Goal: Transaction & Acquisition: Purchase product/service

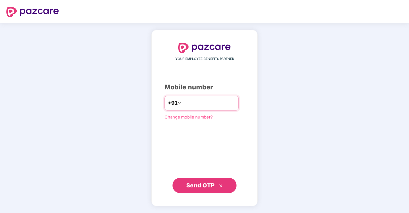
paste input "**********"
type input "**********"
click at [213, 186] on span "Send OTP" at bounding box center [200, 185] width 29 height 7
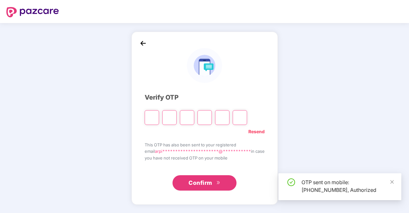
type input "*"
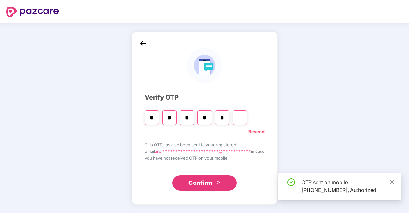
type input "*"
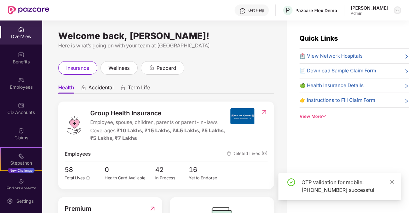
click at [396, 8] on img at bounding box center [397, 10] width 5 height 5
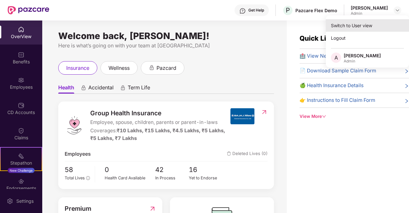
click at [372, 22] on div "Switch to User view" at bounding box center [367, 25] width 83 height 12
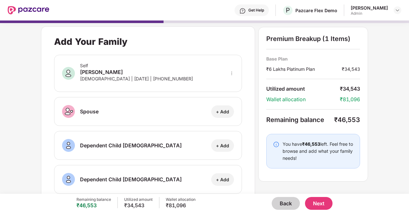
click at [283, 202] on button "Back" at bounding box center [286, 203] width 28 height 13
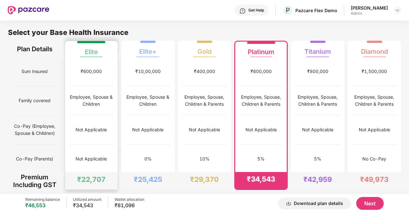
click at [92, 113] on div "Employee, Spouse & Children" at bounding box center [91, 100] width 45 height 29
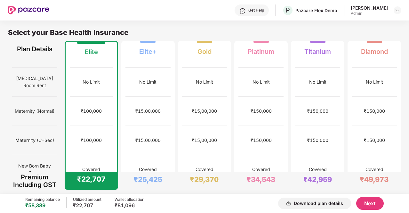
scroll to position [135, 0]
drag, startPoint x: 115, startPoint y: 204, endPoint x: 136, endPoint y: 204, distance: 20.8
click at [136, 204] on div "₹81,096" at bounding box center [130, 205] width 30 height 6
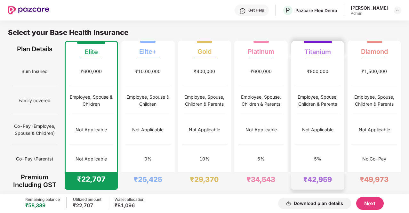
click at [315, 104] on div "Employee, Spouse, Children & Parents" at bounding box center [318, 101] width 45 height 14
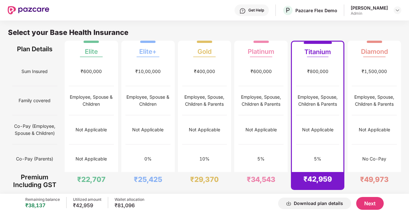
click at [328, 204] on div "Download plan details" at bounding box center [318, 203] width 49 height 5
click at [375, 203] on button "Next" at bounding box center [370, 203] width 28 height 13
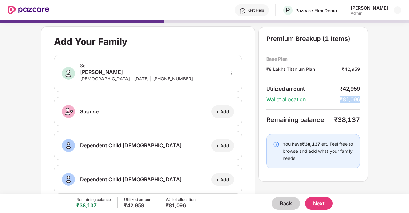
drag, startPoint x: 340, startPoint y: 100, endPoint x: 364, endPoint y: 100, distance: 24.0
click at [364, 100] on div "Premium Breakup (1 Items) Base Plan ₹8 Lakhs Titanium Plan ₹42,959 Utilized amo…" at bounding box center [313, 104] width 110 height 155
drag, startPoint x: 339, startPoint y: 88, endPoint x: 362, endPoint y: 86, distance: 23.5
click at [362, 86] on div "Premium Breakup (1 Items) Base Plan ₹8 Lakhs Titanium Plan ₹42,959 Utilized amo…" at bounding box center [313, 104] width 110 height 155
drag, startPoint x: 361, startPoint y: 70, endPoint x: 259, endPoint y: 68, distance: 102.2
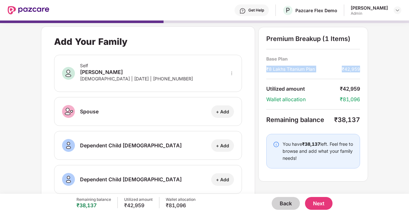
click at [259, 68] on div "Premium Breakup (1 Items) Base Plan ₹8 Lakhs Titanium Plan ₹42,959 Utilized amo…" at bounding box center [313, 104] width 110 height 155
drag, startPoint x: 165, startPoint y: 204, endPoint x: 187, endPoint y: 205, distance: 21.8
click at [187, 205] on div "₹81,096" at bounding box center [181, 205] width 30 height 6
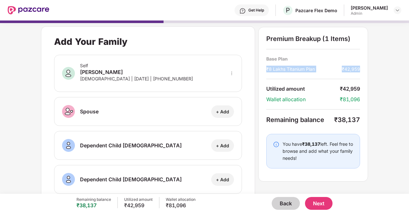
drag, startPoint x: 265, startPoint y: 69, endPoint x: 362, endPoint y: 69, distance: 96.4
click at [362, 69] on div "Premium Breakup (1 Items) Base Plan ₹8 Lakhs Titanium Plan ₹42,959 Utilized amo…" at bounding box center [313, 104] width 110 height 155
drag, startPoint x: 339, startPoint y: 118, endPoint x: 360, endPoint y: 119, distance: 21.5
click at [360, 119] on div "₹38,137" at bounding box center [347, 120] width 26 height 8
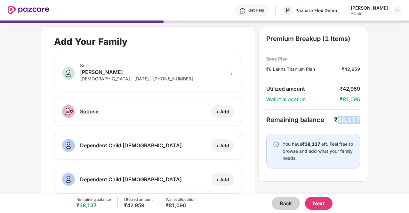
click at [360, 119] on div "₹38,137" at bounding box center [347, 120] width 26 height 8
click at [321, 204] on button "Next" at bounding box center [319, 203] width 28 height 13
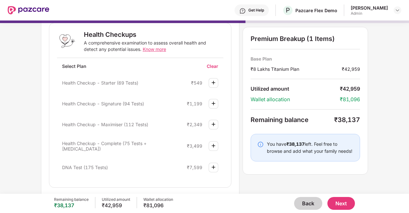
scroll to position [103, 0]
click at [213, 144] on img at bounding box center [214, 145] width 8 height 8
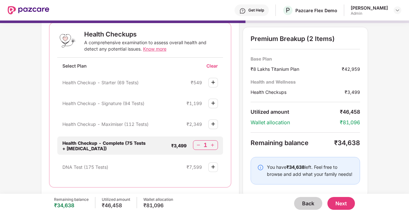
click at [213, 144] on img at bounding box center [212, 145] width 6 height 6
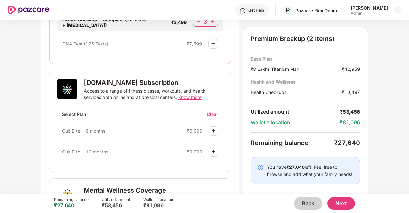
scroll to position [229, 0]
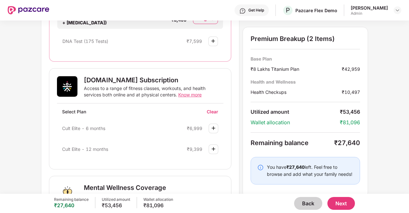
click at [217, 127] on img at bounding box center [214, 128] width 8 height 8
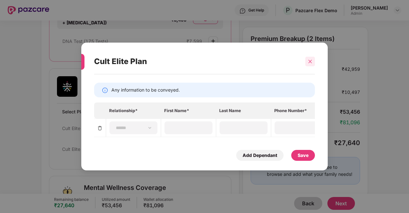
click at [310, 60] on icon "close" at bounding box center [311, 62] width 4 height 4
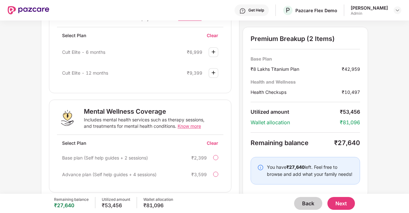
scroll to position [312, 0]
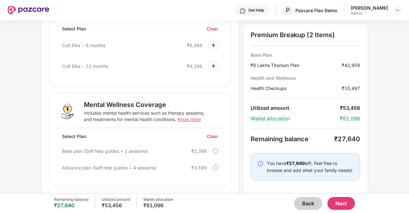
click at [215, 151] on div at bounding box center [215, 150] width 5 height 5
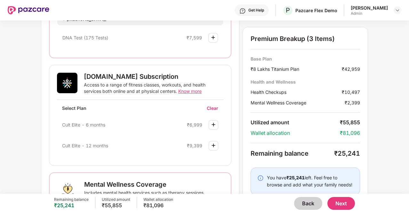
scroll to position [0, 0]
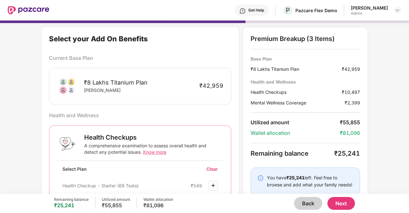
click at [310, 206] on button "Back" at bounding box center [308, 203] width 28 height 13
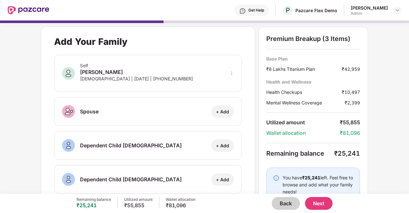
click at [280, 198] on button "Back" at bounding box center [286, 203] width 28 height 13
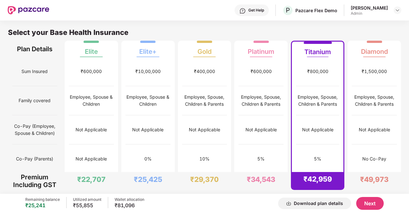
click at [362, 199] on button "Next" at bounding box center [370, 203] width 28 height 13
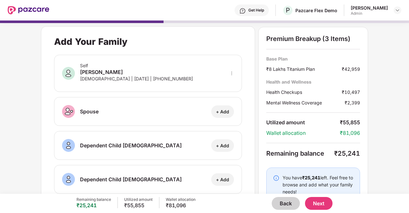
click at [324, 204] on button "Next" at bounding box center [319, 203] width 28 height 13
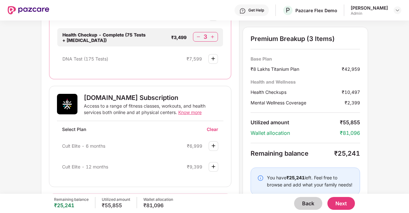
scroll to position [211, 0]
click at [342, 203] on button "Next" at bounding box center [342, 203] width 28 height 13
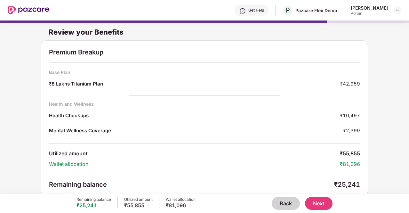
scroll to position [0, 0]
click at [322, 200] on button "Next" at bounding box center [319, 203] width 28 height 13
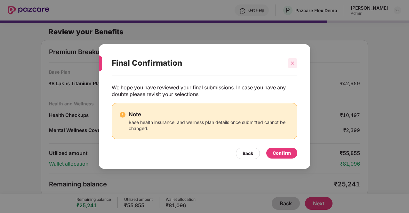
click at [291, 62] on icon "close" at bounding box center [293, 63] width 4 height 4
